Goal: Task Accomplishment & Management: Use online tool/utility

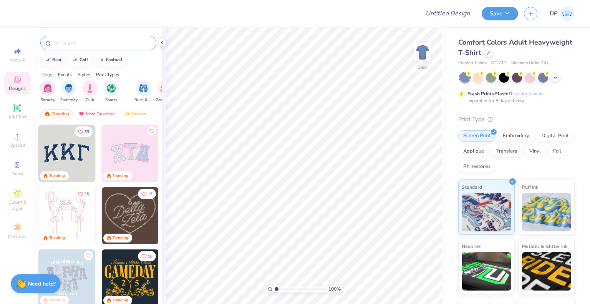
click at [103, 46] on input "text" at bounding box center [102, 43] width 98 height 8
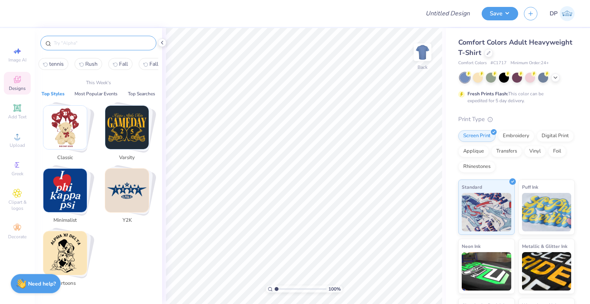
paste input "Alpha Kappa Delta Phi"
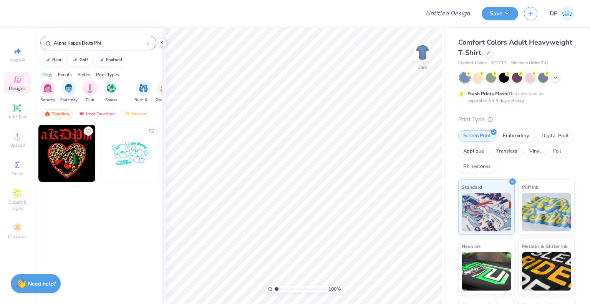
drag, startPoint x: 81, startPoint y: 44, endPoint x: 122, endPoint y: 35, distance: 41.4
click at [84, 43] on input "Alpha Kappa Delta Phi" at bounding box center [99, 43] width 93 height 8
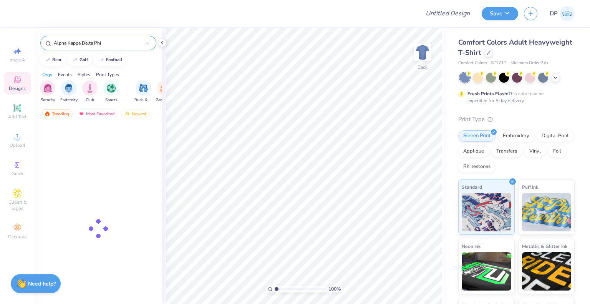
click at [122, 35] on div "Alpha Kappa Delta Phi" at bounding box center [99, 41] width 128 height 26
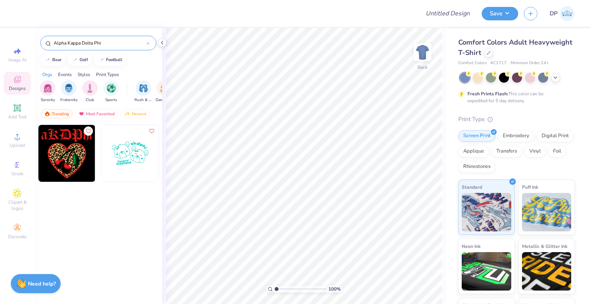
drag, startPoint x: 112, startPoint y: 38, endPoint x: 86, endPoint y: 42, distance: 26.4
click at [86, 42] on div "Alpha Kappa Delta Phi" at bounding box center [98, 43] width 116 height 15
click at [87, 43] on input "Alpha Kappa Delta Phi" at bounding box center [99, 43] width 93 height 8
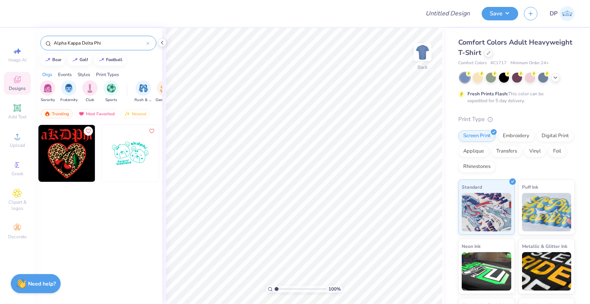
click at [87, 43] on input "Alpha Kappa Delta Phi" at bounding box center [99, 43] width 93 height 8
click at [113, 42] on input "Alpha Kappa Delta Phi" at bounding box center [99, 43] width 93 height 8
drag, startPoint x: 118, startPoint y: 42, endPoint x: 82, endPoint y: 42, distance: 36.5
click at [82, 42] on input "Alpha Kappa Delta Phi" at bounding box center [99, 43] width 93 height 8
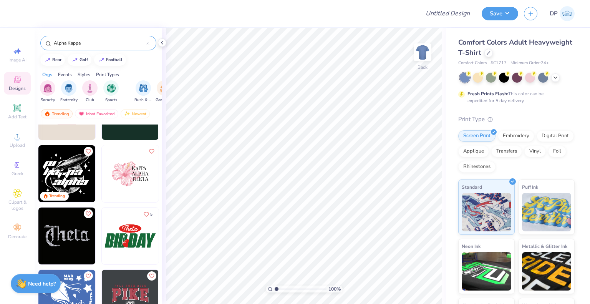
scroll to position [461, 0]
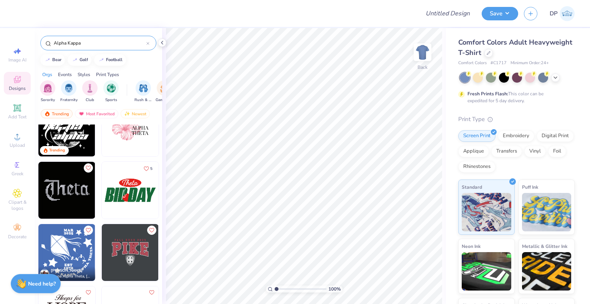
type input "Alpha Kappa"
click at [134, 142] on img at bounding box center [130, 127] width 57 height 57
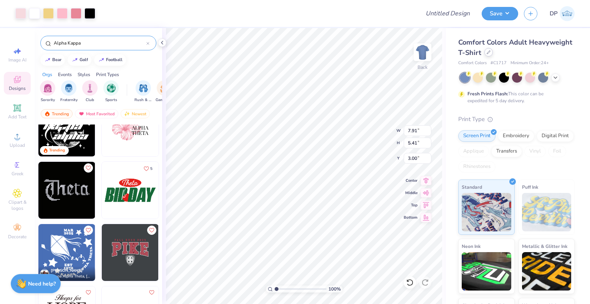
click at [493, 55] on div at bounding box center [488, 52] width 8 height 8
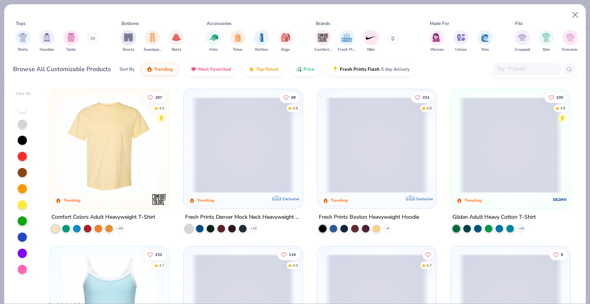
click at [81, 37] on div "Shirts Hoodies Tanks" at bounding box center [57, 41] width 88 height 28
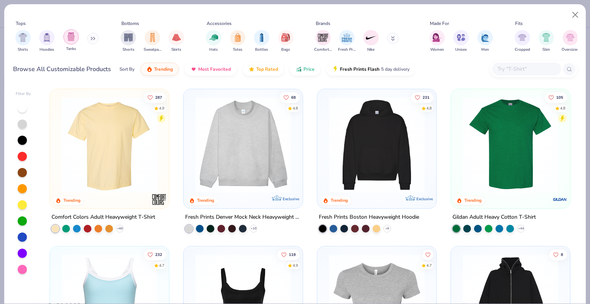
click at [72, 37] on img "filter for Tanks" at bounding box center [71, 36] width 8 height 9
click at [51, 37] on img "filter for Hoodies" at bounding box center [47, 37] width 8 height 9
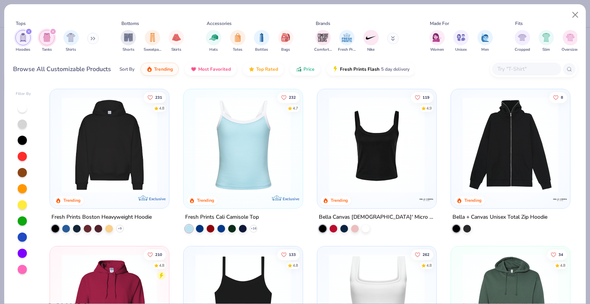
click at [375, 167] on img at bounding box center [377, 145] width 104 height 96
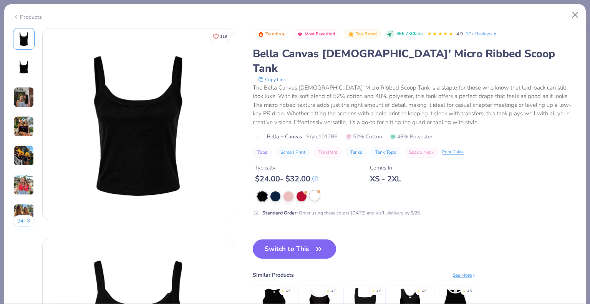
click at [317, 191] on div at bounding box center [315, 196] width 10 height 10
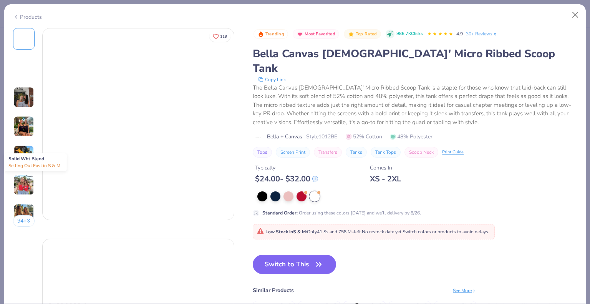
click at [317, 191] on div at bounding box center [315, 196] width 10 height 10
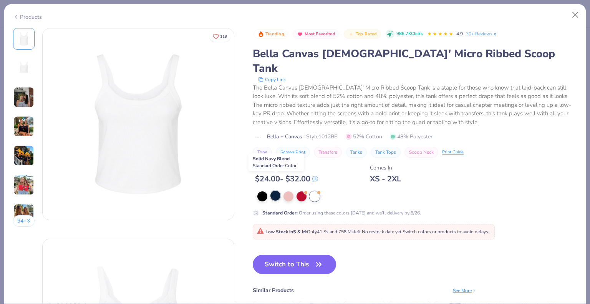
click at [276, 191] on div at bounding box center [275, 196] width 10 height 10
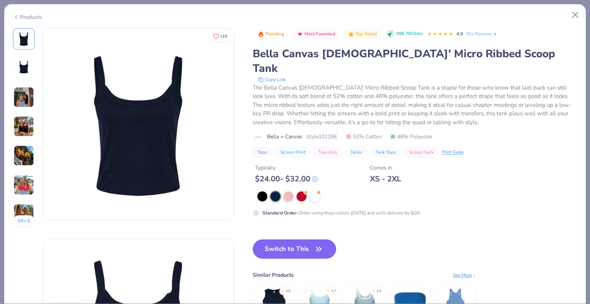
click at [296, 239] on button "Switch to This" at bounding box center [294, 248] width 83 height 19
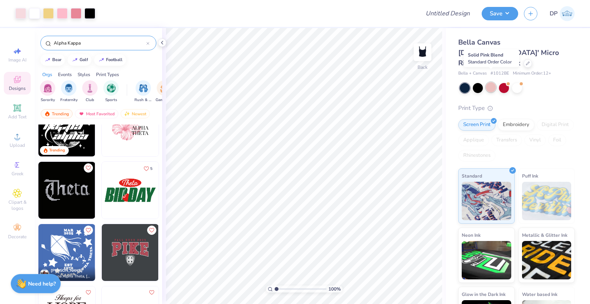
click at [491, 82] on div at bounding box center [491, 87] width 10 height 10
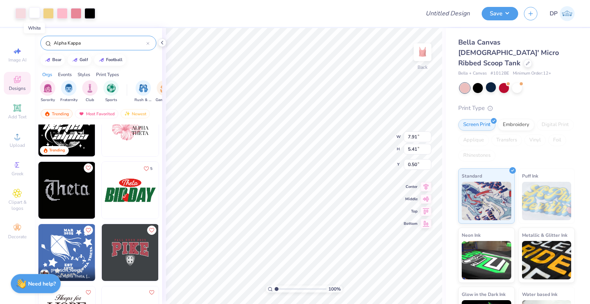
click at [38, 12] on div at bounding box center [34, 12] width 11 height 11
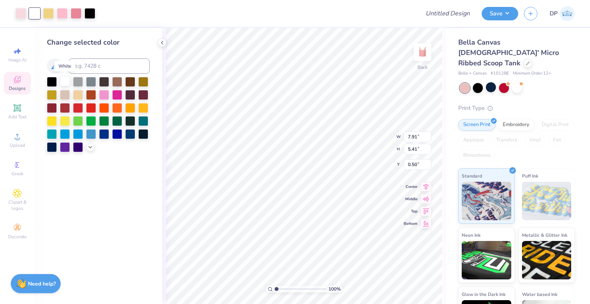
click at [62, 84] on div at bounding box center [65, 81] width 10 height 10
click at [91, 17] on div at bounding box center [90, 12] width 11 height 11
click at [67, 83] on div at bounding box center [65, 81] width 10 height 10
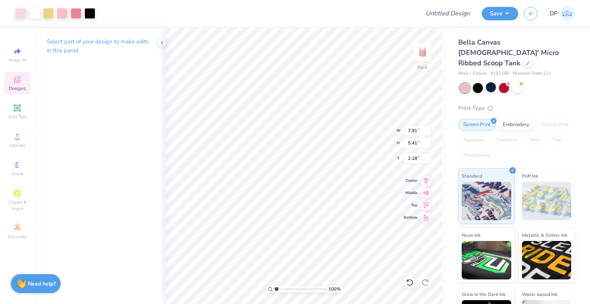
type input "2.18"
type input "4.26"
type input "2.91"
type input "2.00"
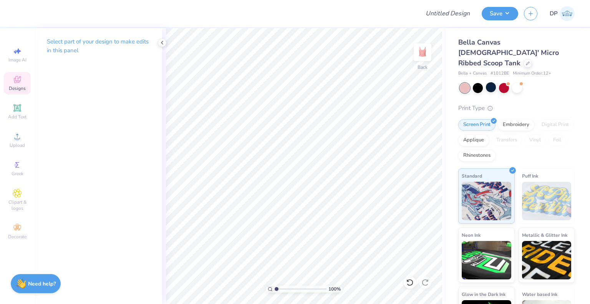
click at [22, 88] on span "Designs" at bounding box center [17, 88] width 17 height 6
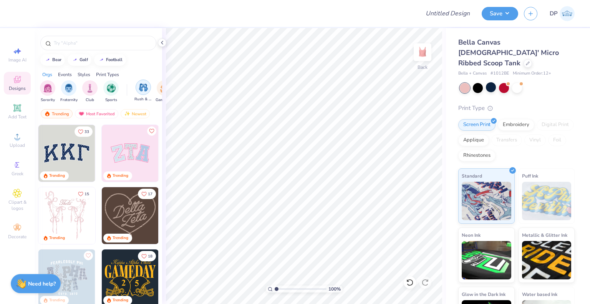
click at [141, 86] on img "filter for Rush & Bid" at bounding box center [143, 87] width 9 height 9
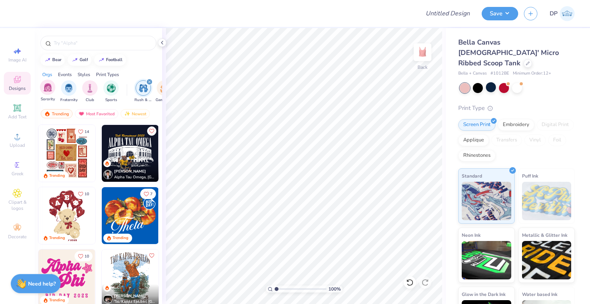
click at [46, 96] on div "Sorority" at bounding box center [47, 91] width 15 height 23
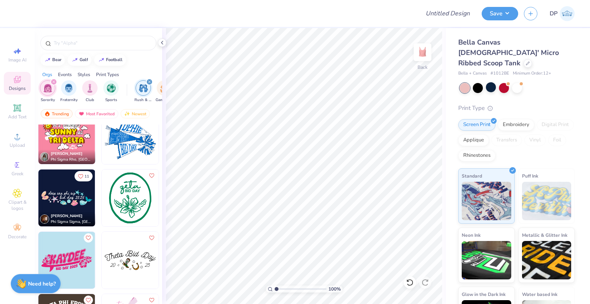
scroll to position [703, 0]
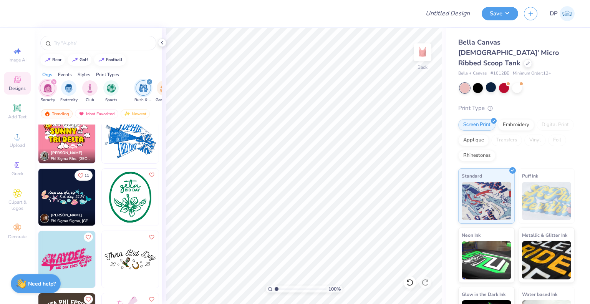
click at [63, 198] on img at bounding box center [66, 197] width 57 height 57
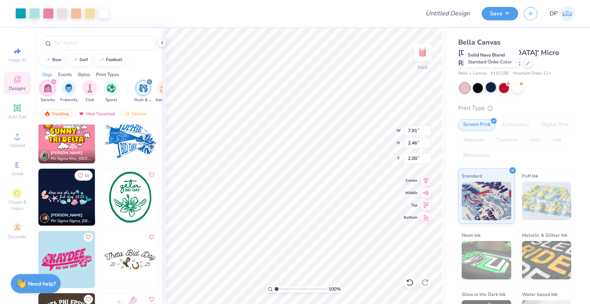
click at [490, 82] on div at bounding box center [491, 87] width 10 height 10
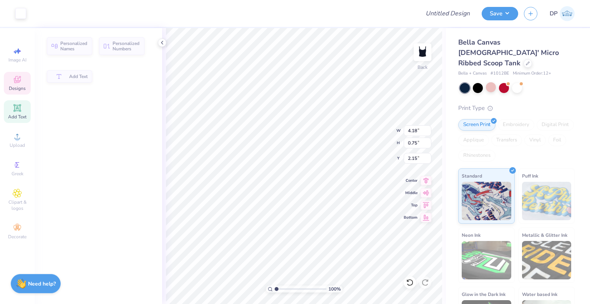
type input "4.18"
type input "0.75"
type input "2.15"
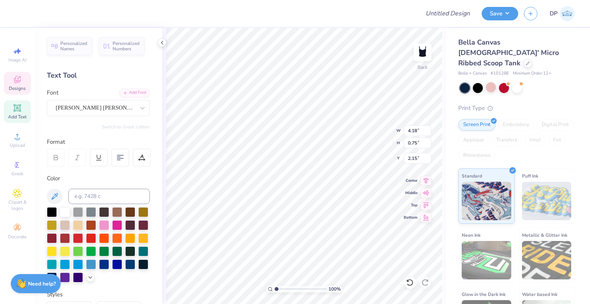
type textarea "Alpha Kappa Delta Phi"
type input "3.87"
type input "0.72"
type input "2.81"
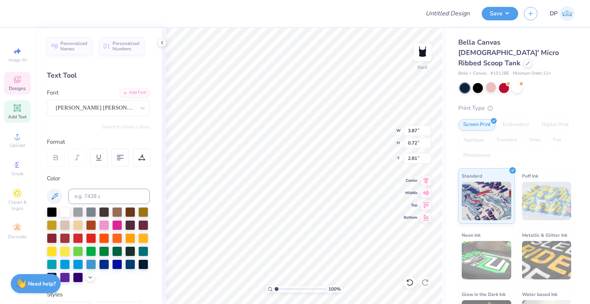
scroll to position [6, 2]
type textarea "Fall rush 2025"
type input "2.71964221644285"
type input "1.94"
type input "2.71964221644285"
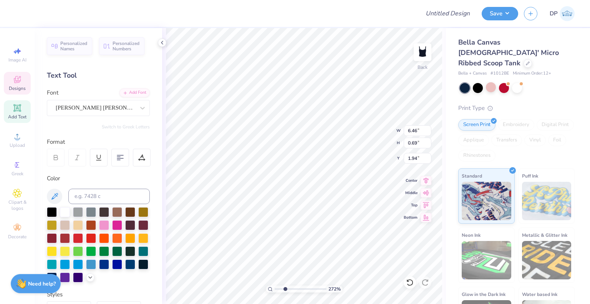
type input "5.05"
type input "1.49212329151837"
type input "4.52"
type input "1.49"
type input "2.82"
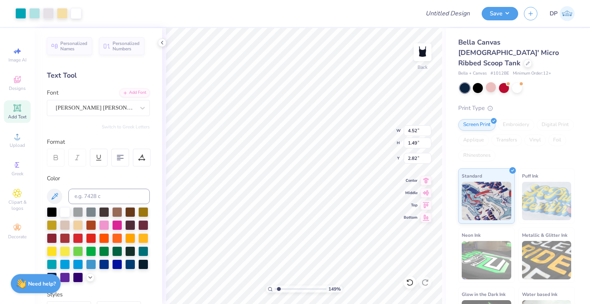
type input "1.49212329151837"
type input "4.52"
type input "1.49"
type input "2.82"
type input "1.49212329151837"
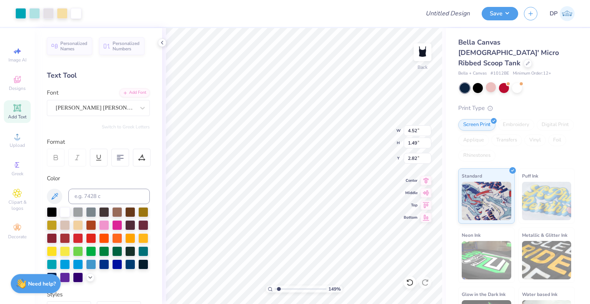
type input "6.46"
type input "0.69"
type input "5.00"
type input "1.49212329151837"
type input "5.05"
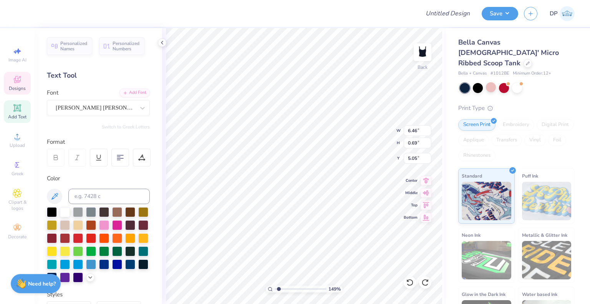
type input "1.49212329151837"
type input "2.28"
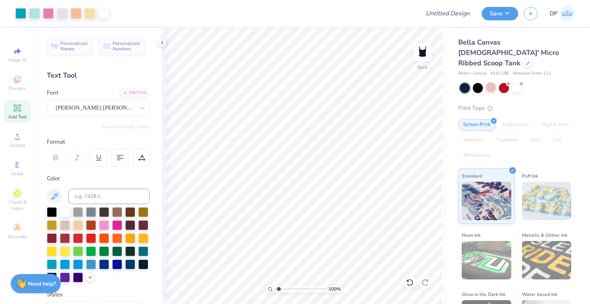
type input "1"
click at [464, 16] on input "Design Title" at bounding box center [457, 13] width 38 height 15
type input "AKDPhi Merch"
click at [500, 15] on button "Save" at bounding box center [500, 12] width 36 height 13
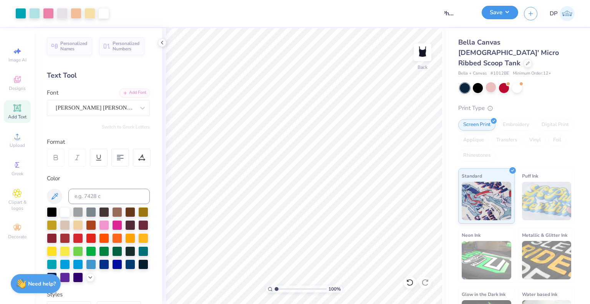
scroll to position [0, 0]
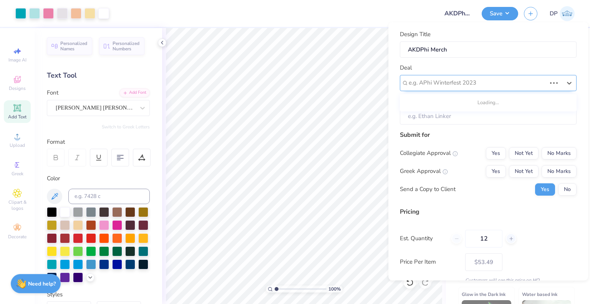
click at [428, 81] on div at bounding box center [478, 83] width 138 height 10
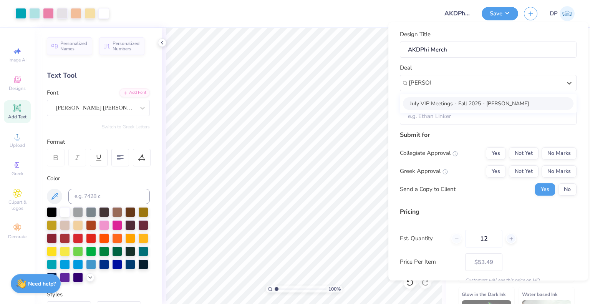
drag, startPoint x: 467, startPoint y: 98, endPoint x: 472, endPoint y: 103, distance: 7.6
click at [467, 98] on div "July VIP Meetings - Fall 2025 - Emily Yi" at bounding box center [488, 103] width 171 height 13
type input "Emily Yi"
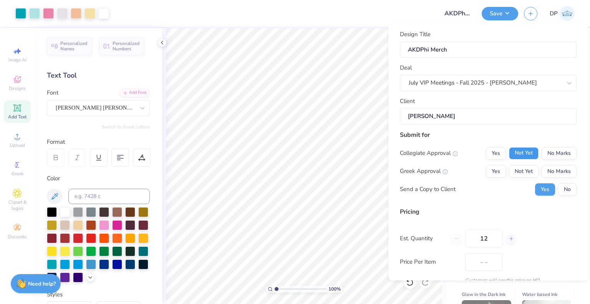
click at [517, 157] on button "Not Yet" at bounding box center [524, 153] width 30 height 12
click at [516, 172] on button "Not Yet" at bounding box center [524, 171] width 30 height 12
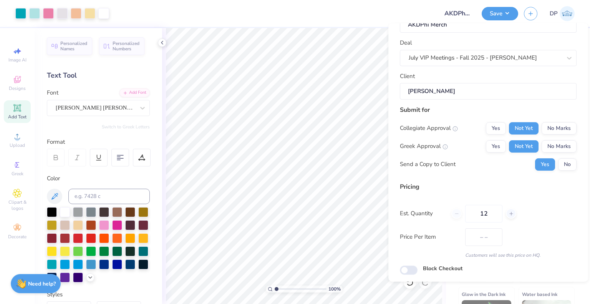
scroll to position [50, 0]
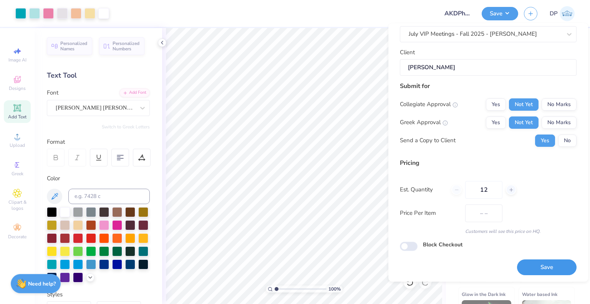
click at [537, 267] on button "Save" at bounding box center [547, 267] width 60 height 16
type input "$75.75"
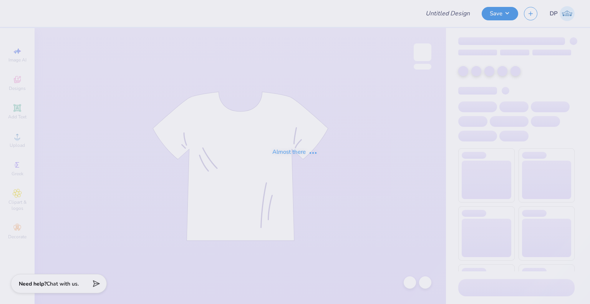
type input "hoco 2025"
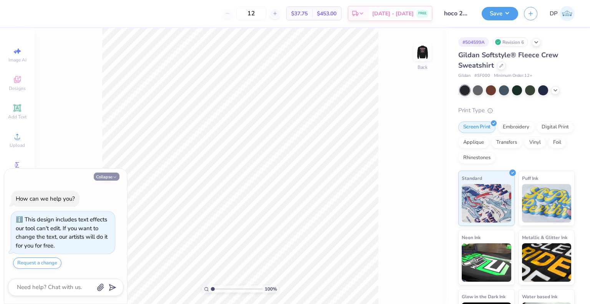
click at [114, 179] on button "Collapse" at bounding box center [107, 176] width 26 height 8
type textarea "x"
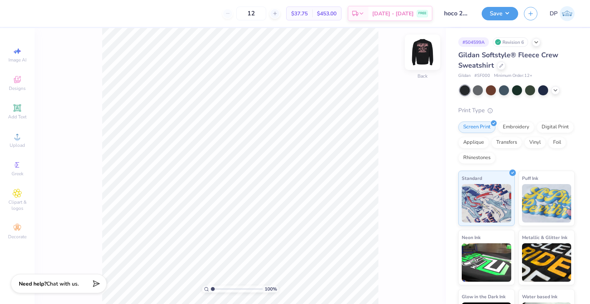
click at [430, 53] on img at bounding box center [422, 52] width 31 height 31
